Goal: Task Accomplishment & Management: Complete application form

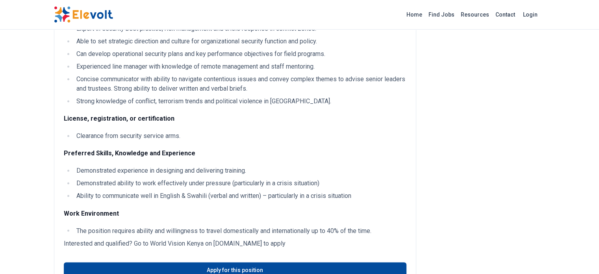
scroll to position [1299, 0]
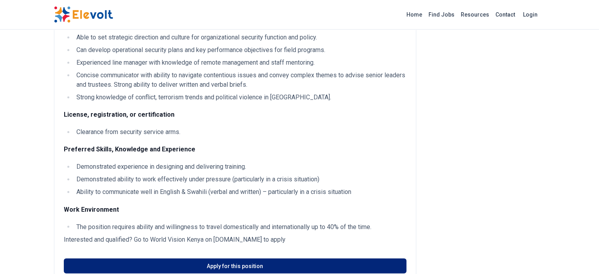
click at [232, 258] on link "Apply for this position" at bounding box center [235, 265] width 342 height 15
